Goal: Transaction & Acquisition: Purchase product/service

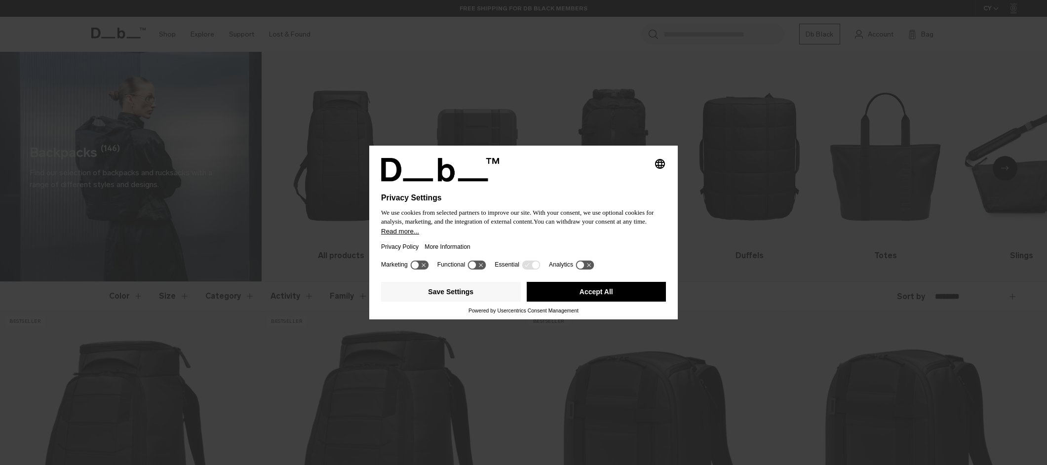
click at [563, 293] on button "Accept All" at bounding box center [597, 292] width 140 height 20
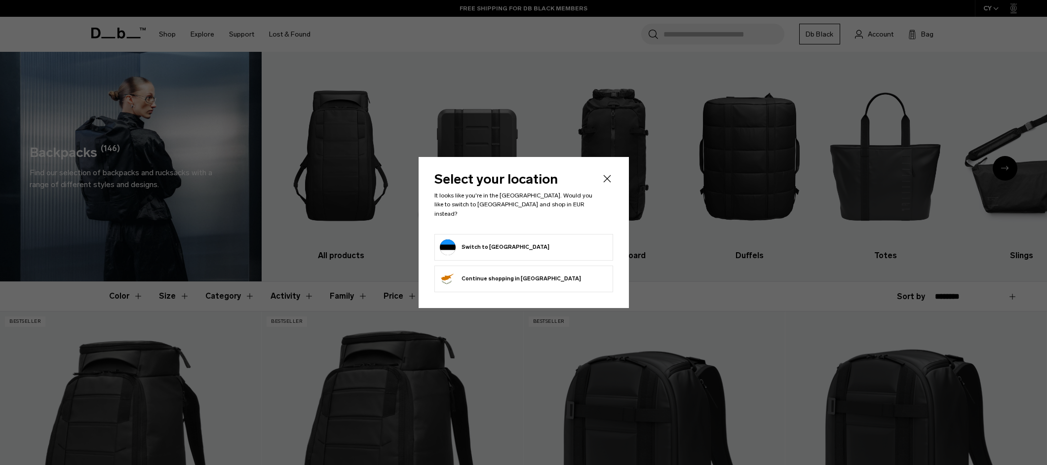
click at [478, 244] on button "Switch to [GEOGRAPHIC_DATA]" at bounding box center [495, 247] width 110 height 16
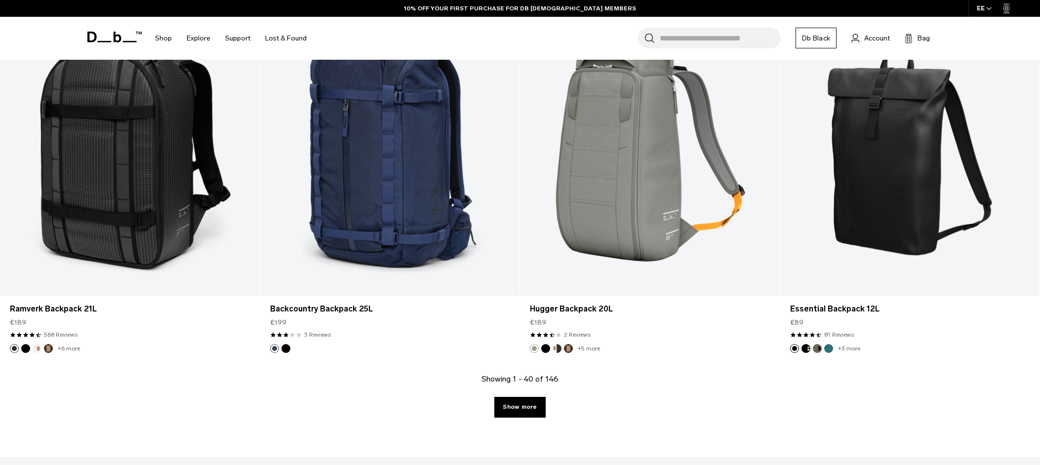
scroll to position [3852, 0]
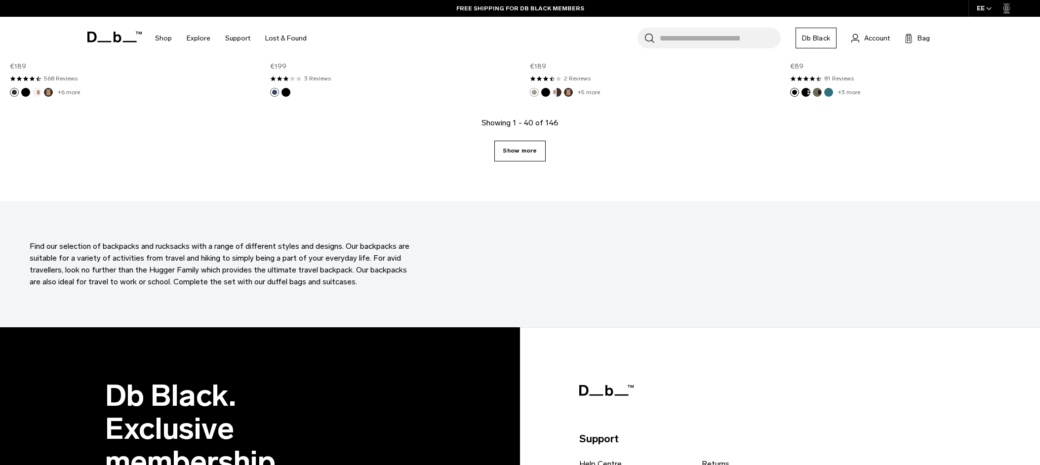
click at [514, 141] on link "Show more" at bounding box center [519, 151] width 51 height 21
click at [521, 154] on link "Show more" at bounding box center [519, 151] width 51 height 21
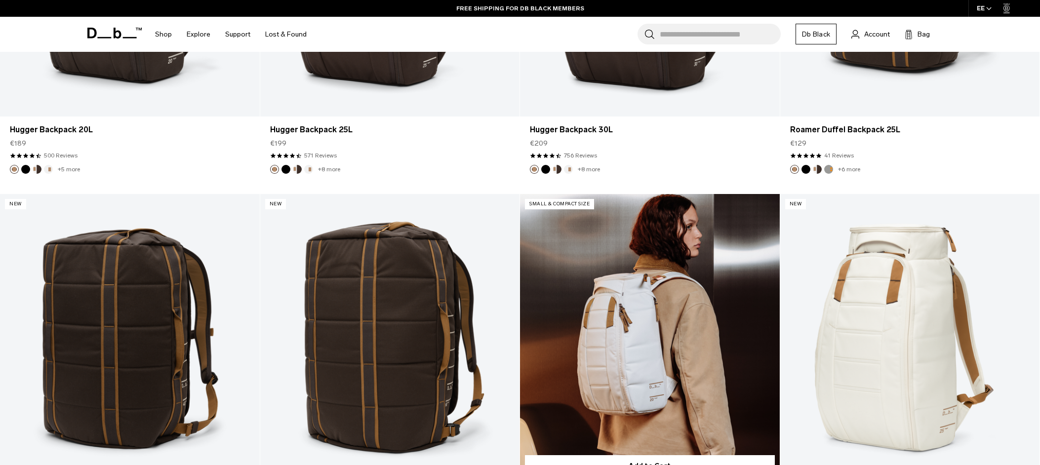
scroll to position [3666, 0]
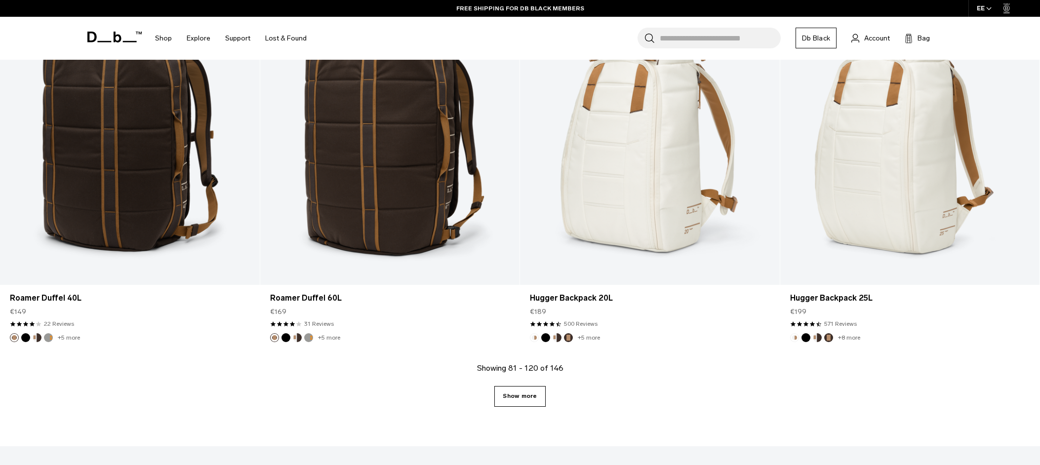
click at [528, 397] on link "Show more" at bounding box center [519, 396] width 51 height 21
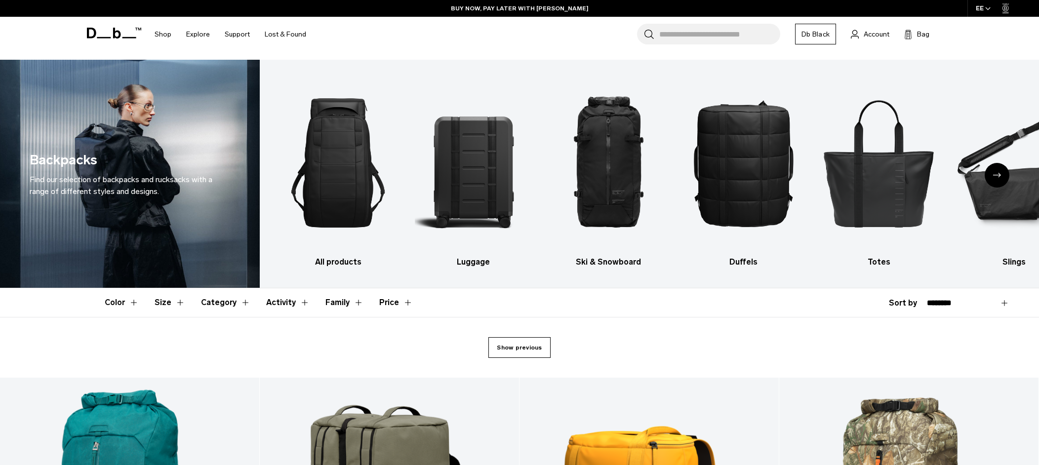
click at [511, 351] on link "Show previous" at bounding box center [519, 347] width 62 height 21
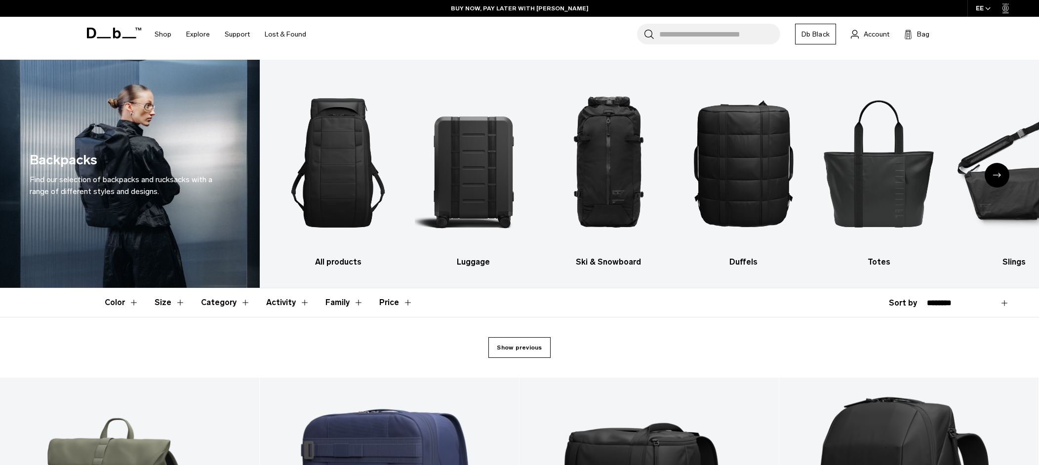
click at [508, 354] on link "Show previous" at bounding box center [519, 347] width 62 height 21
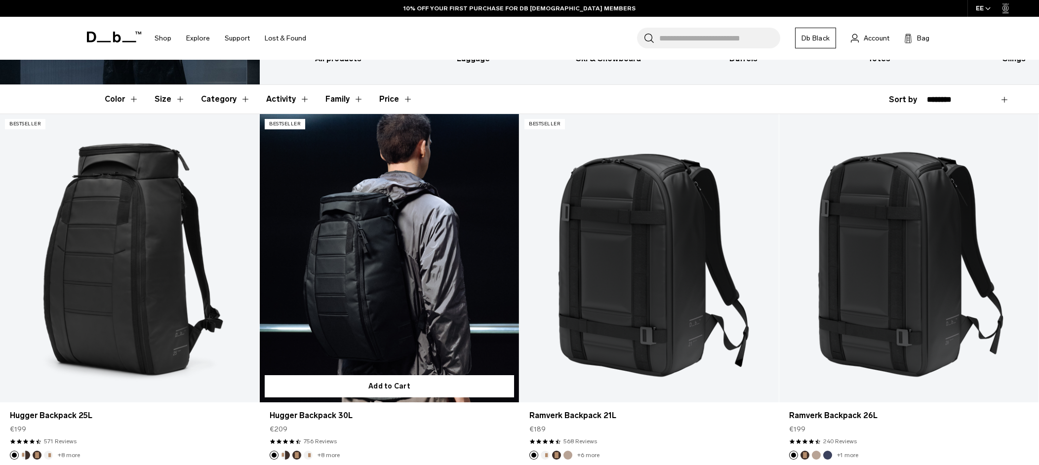
scroll to position [247, 0]
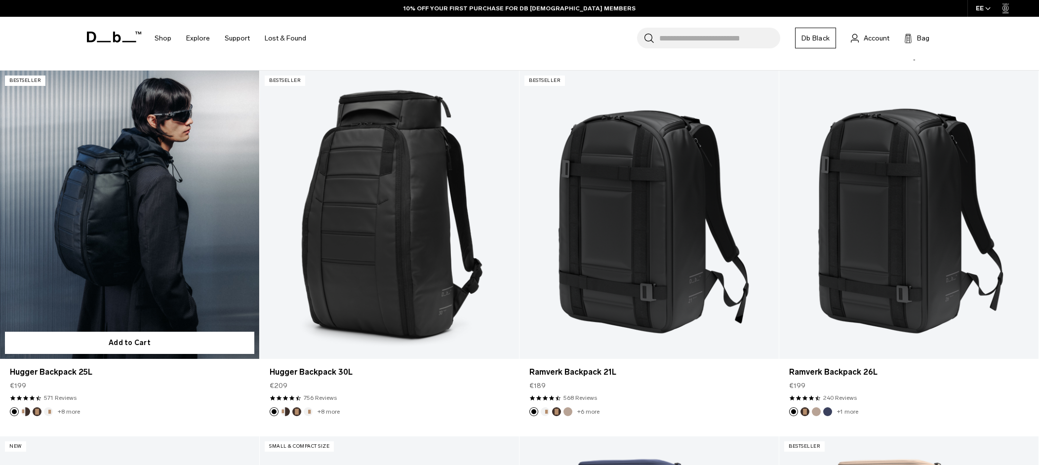
click at [119, 242] on link "Hugger Backpack 25L" at bounding box center [129, 215] width 259 height 288
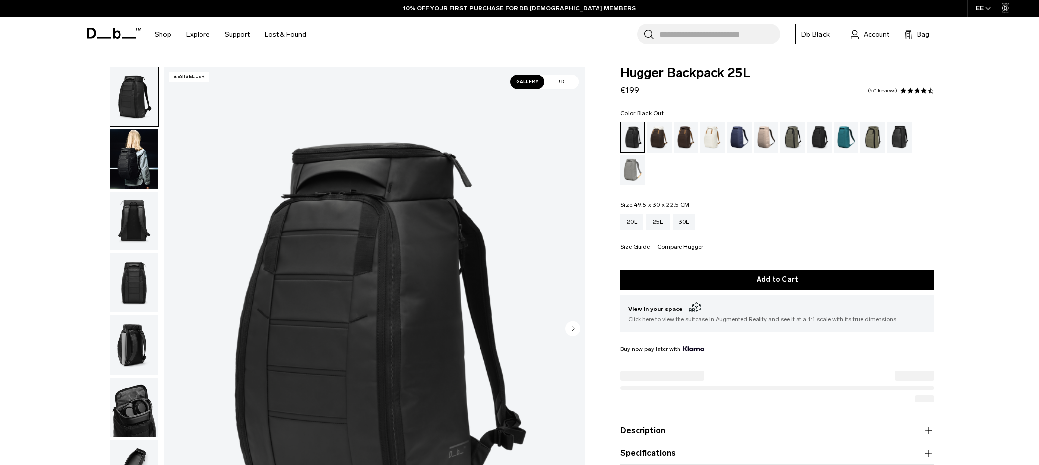
click at [133, 156] on img "button" at bounding box center [134, 158] width 48 height 59
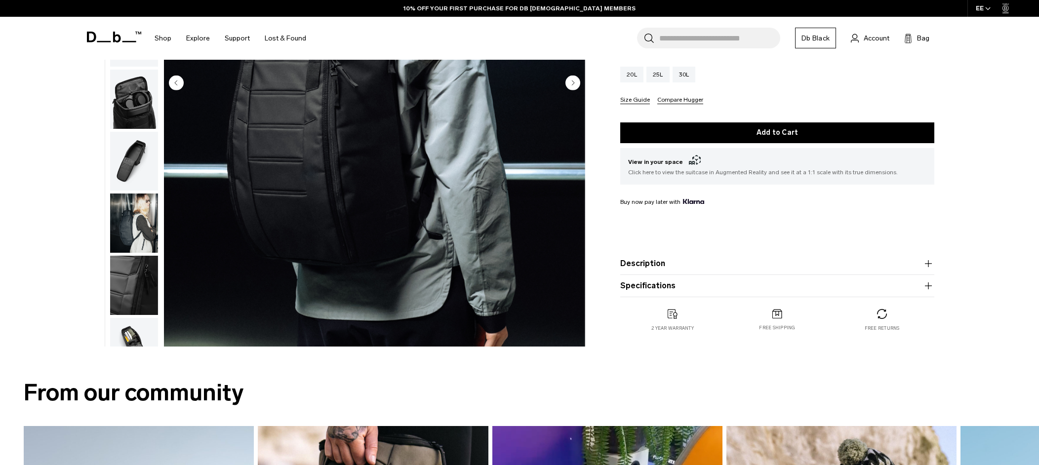
scroll to position [148, 0]
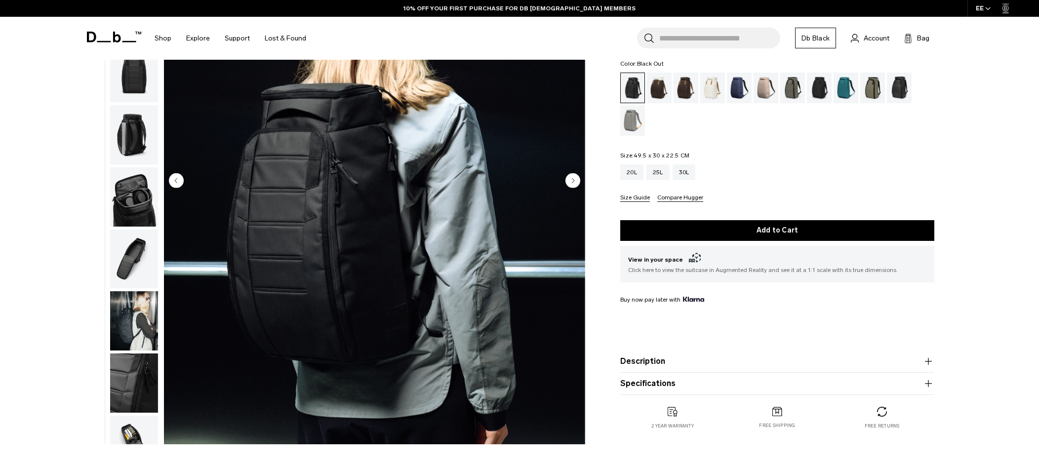
click at [134, 317] on img "button" at bounding box center [134, 320] width 48 height 59
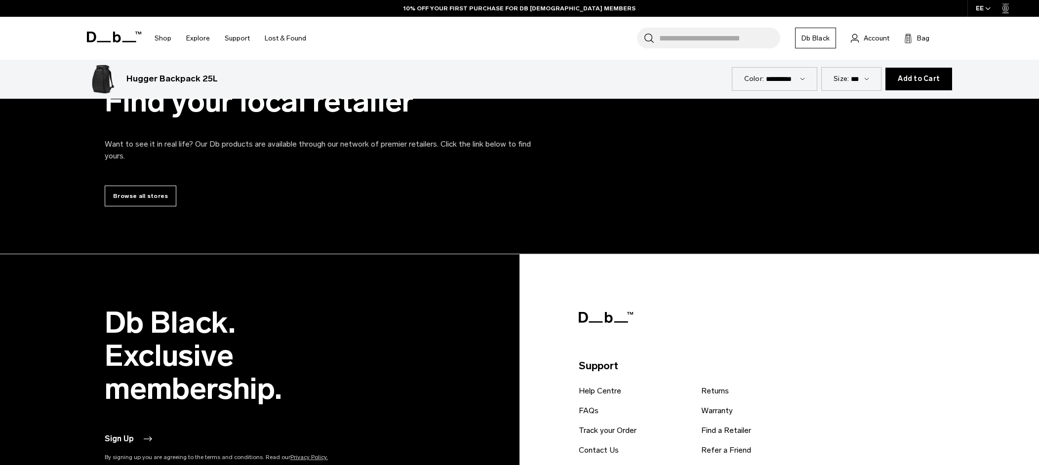
scroll to position [4673, 0]
